Goal: Transaction & Acquisition: Purchase product/service

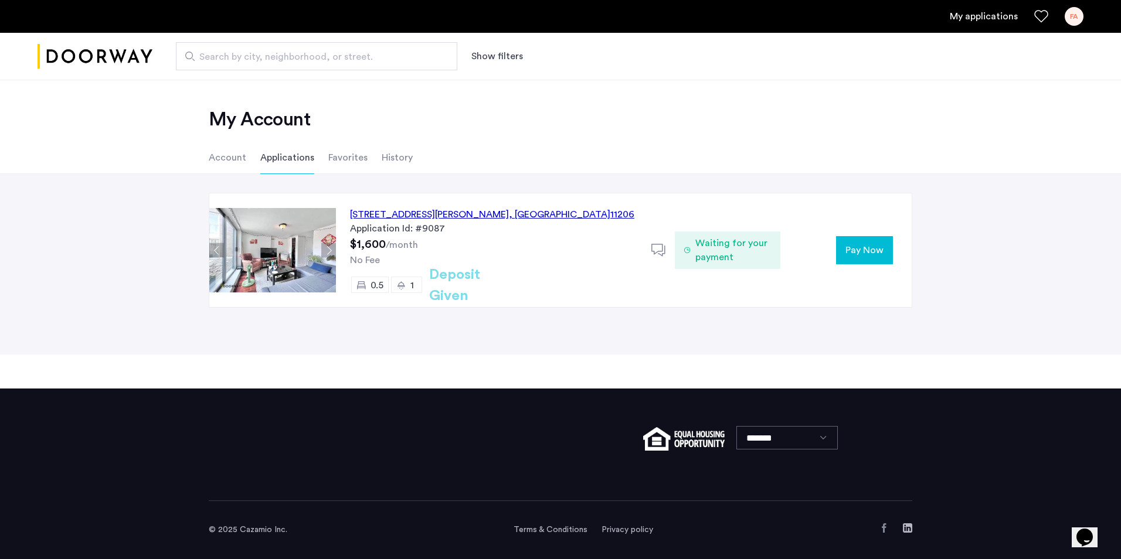
click at [584, 250] on div "[STREET_ADDRESS][PERSON_NAME] Application Id: #9087 $1,600 /month No Fee 0.5 1 …" at bounding box center [493, 251] width 315 height 114
click at [225, 250] on img at bounding box center [272, 250] width 127 height 84
click at [328, 256] on button "Next apartment" at bounding box center [328, 250] width 15 height 15
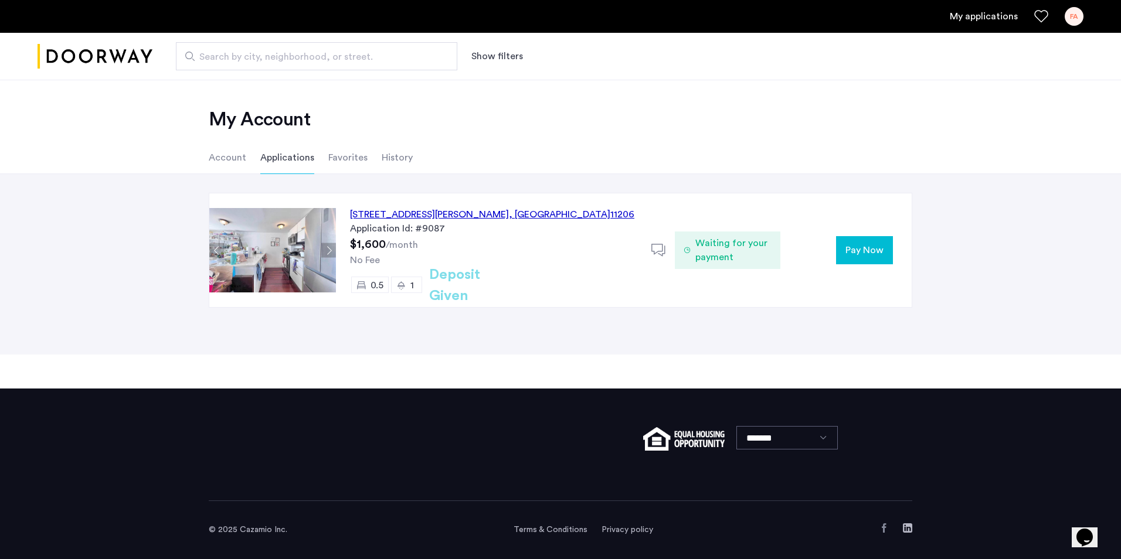
click at [521, 259] on div "No Fee" at bounding box center [493, 260] width 287 height 14
click at [242, 162] on li "Account" at bounding box center [228, 157] width 38 height 33
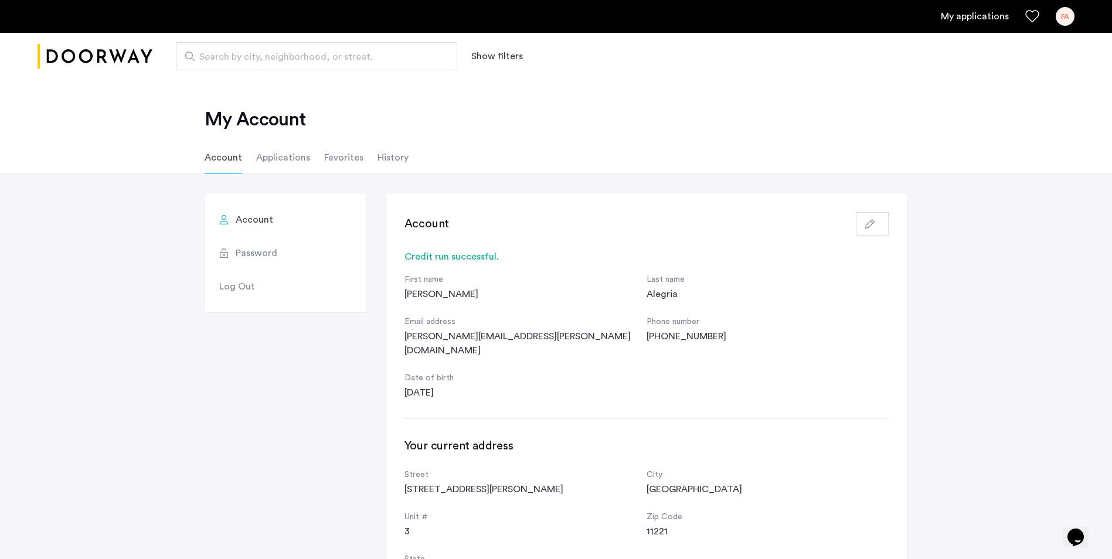
click at [264, 155] on li "Applications" at bounding box center [283, 157] width 54 height 33
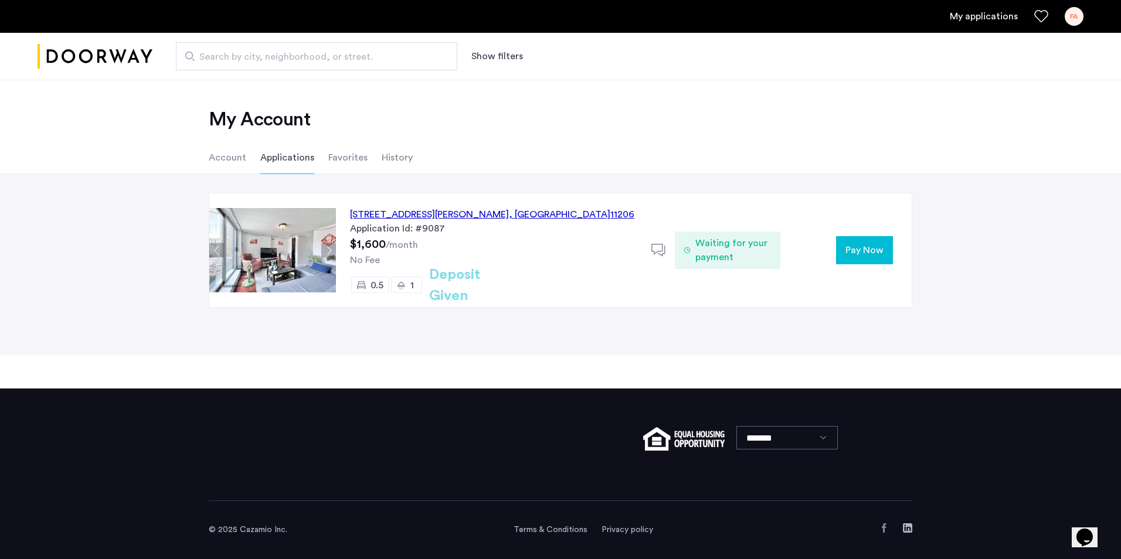
click at [759, 264] on div "Waiting for your payment" at bounding box center [727, 251] width 105 height 38
click at [698, 246] on span "Waiting for your payment" at bounding box center [733, 250] width 76 height 28
click at [651, 253] on icon at bounding box center [658, 250] width 15 height 15
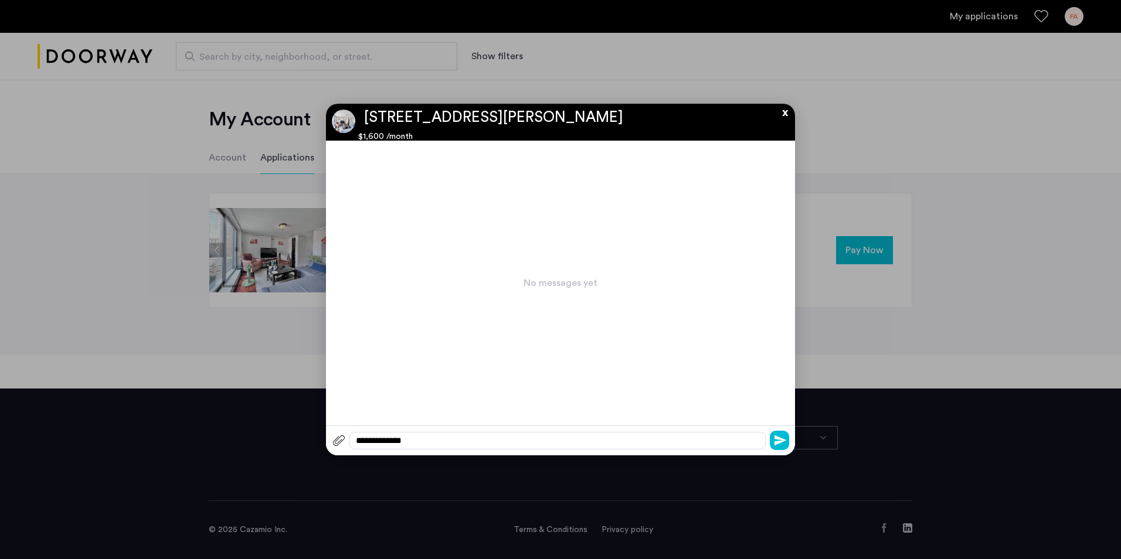
click at [779, 114] on button "x" at bounding box center [782, 110] width 18 height 13
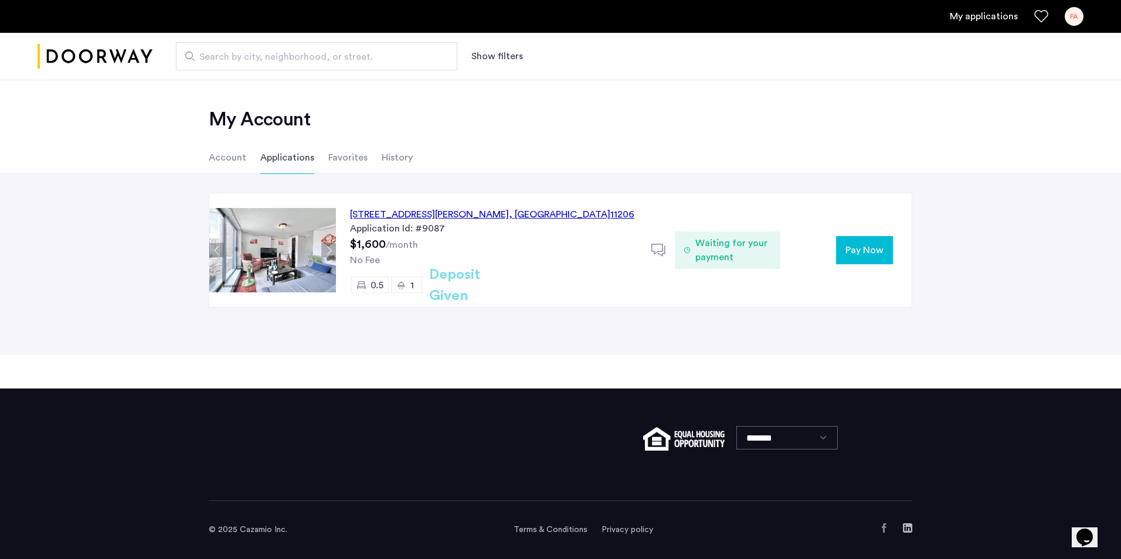
click at [863, 259] on button "Pay Now" at bounding box center [864, 250] width 57 height 28
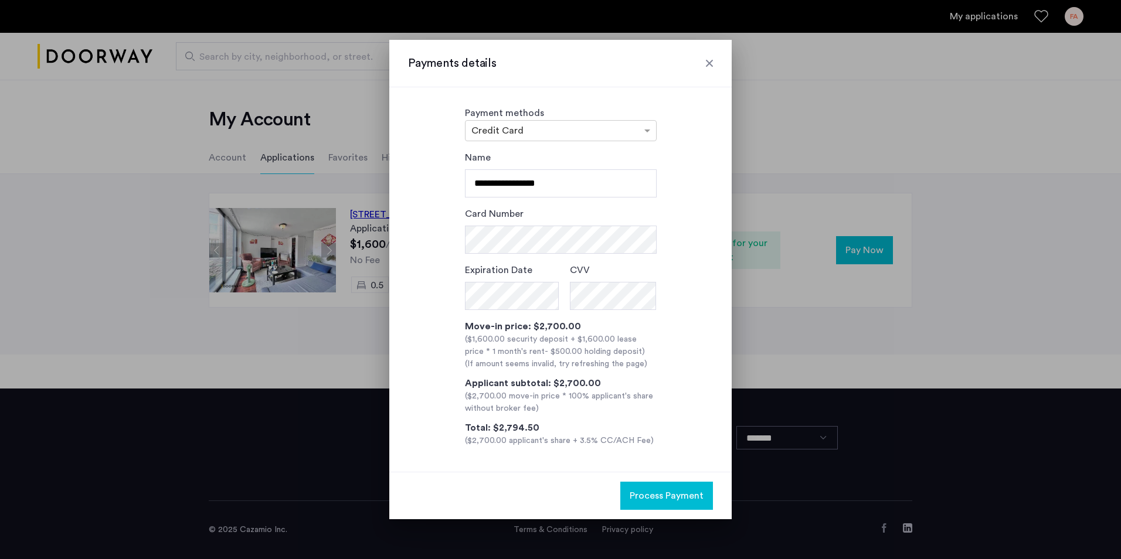
click at [724, 57] on div "Payments details" at bounding box center [560, 63] width 342 height 47
click at [717, 59] on div "Payments details" at bounding box center [560, 63] width 342 height 47
click at [836, 131] on div at bounding box center [560, 279] width 1121 height 559
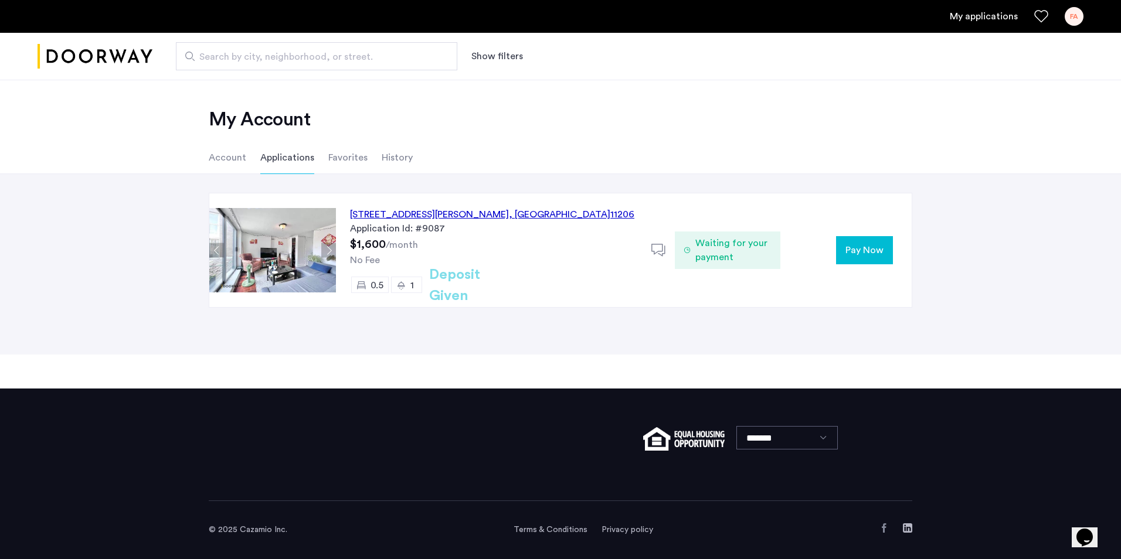
click at [745, 247] on span "Waiting for your payment" at bounding box center [733, 250] width 76 height 28
click at [863, 251] on span "Pay Now" at bounding box center [865, 250] width 38 height 14
